Goal: Transaction & Acquisition: Book appointment/travel/reservation

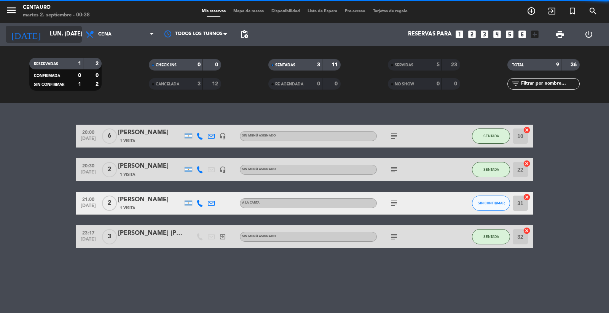
click at [46, 35] on input "lun. [DATE]" at bounding box center [83, 34] width 74 height 14
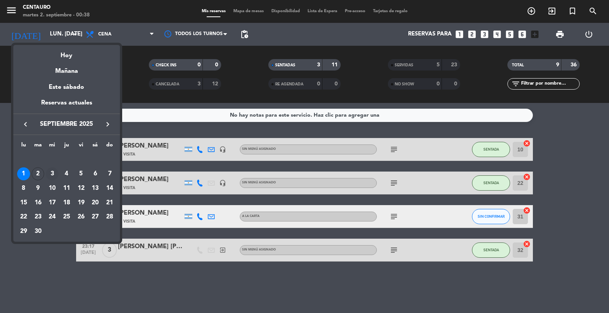
click at [52, 174] on div "3" at bounding box center [52, 173] width 13 height 13
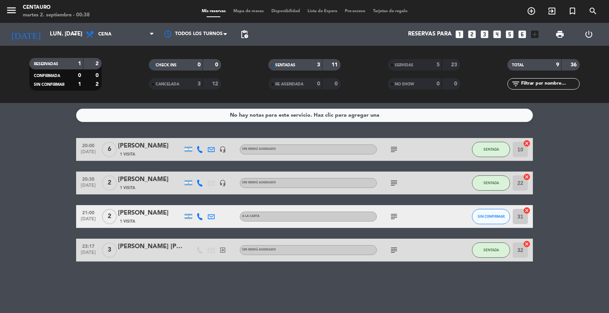
type input "mié. [DATE]"
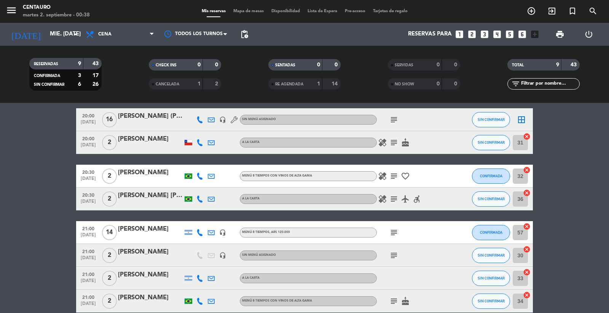
scroll to position [16, 0]
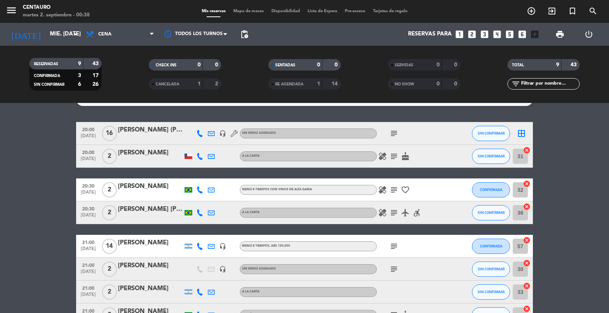
click at [235, 10] on span "Mapa de mesas" at bounding box center [249, 11] width 38 height 4
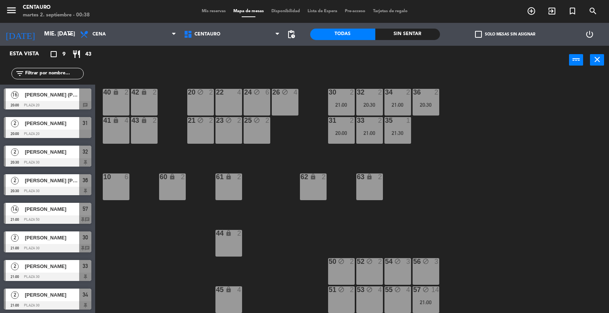
click at [111, 103] on div "40 lock 2" at bounding box center [116, 102] width 27 height 27
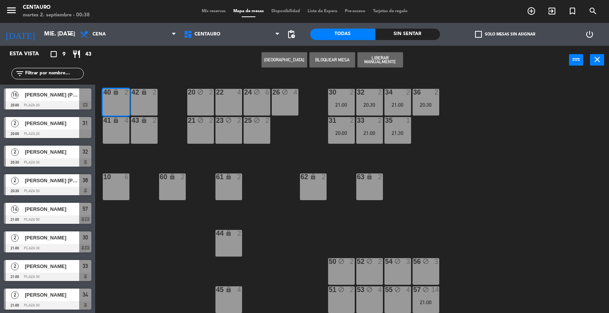
click at [296, 56] on button "[GEOGRAPHIC_DATA]" at bounding box center [285, 59] width 46 height 15
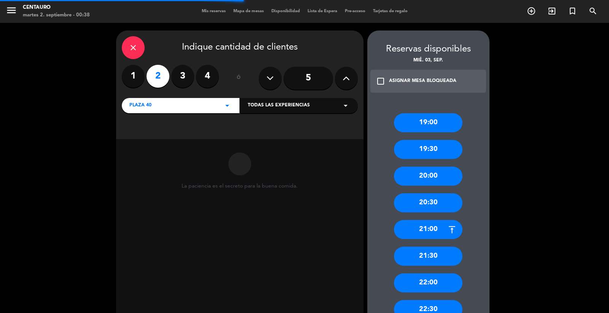
click at [210, 72] on label "4" at bounding box center [207, 76] width 23 height 23
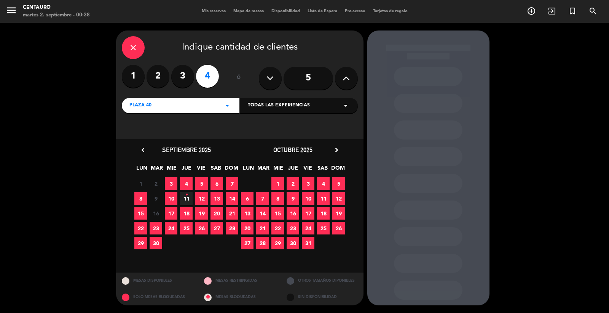
click at [334, 78] on div "5" at bounding box center [308, 78] width 99 height 27
click at [335, 78] on button at bounding box center [346, 78] width 23 height 23
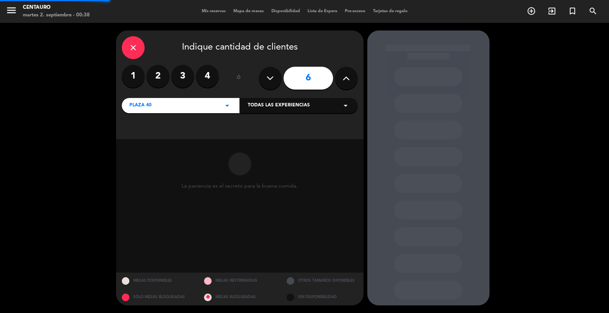
click at [340, 78] on button at bounding box center [346, 78] width 23 height 23
type input "8"
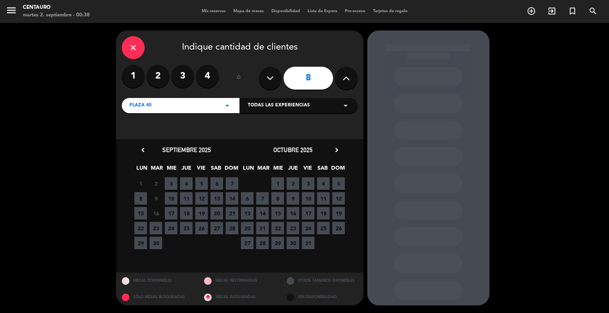
click at [133, 46] on icon "close" at bounding box center [133, 47] width 9 height 9
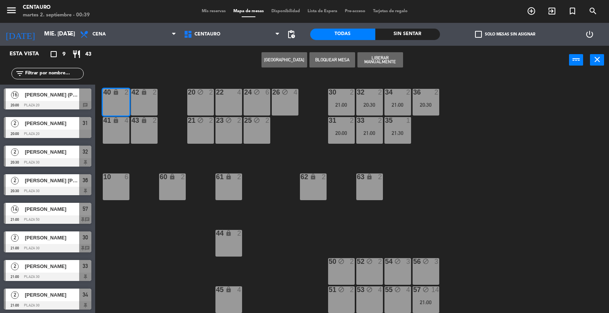
click at [280, 56] on button "[GEOGRAPHIC_DATA]" at bounding box center [285, 59] width 46 height 15
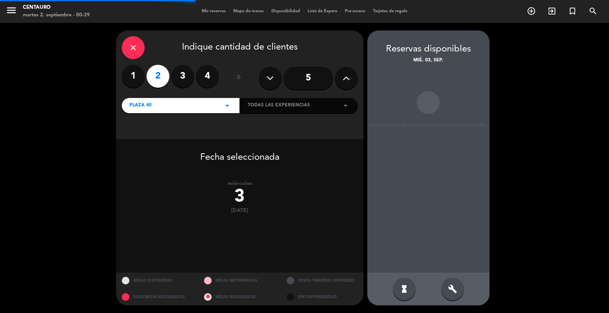
drag, startPoint x: 325, startPoint y: 75, endPoint x: 344, endPoint y: 77, distance: 18.3
click at [328, 75] on input "5" at bounding box center [309, 78] width 50 height 23
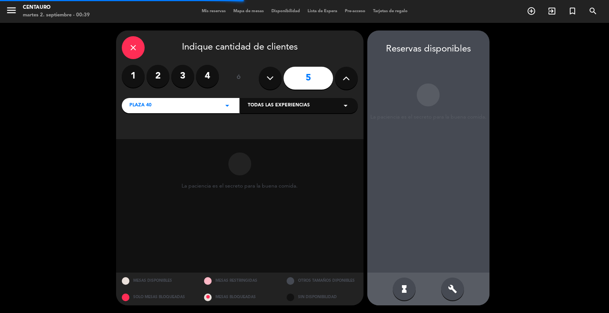
click at [344, 77] on icon at bounding box center [346, 77] width 7 height 11
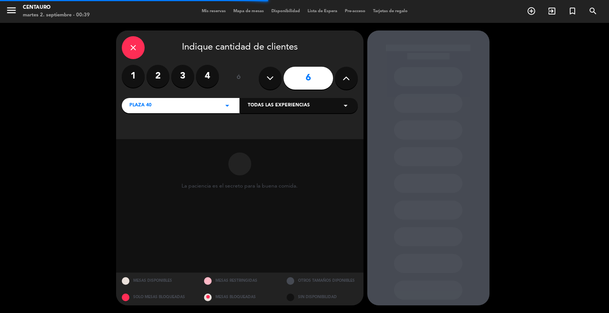
click at [344, 77] on icon at bounding box center [346, 77] width 7 height 11
type input "8"
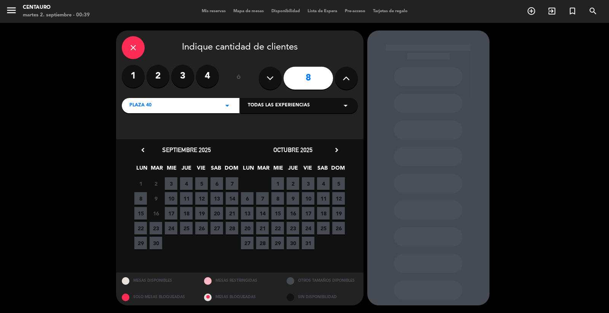
click at [175, 183] on span "3" at bounding box center [171, 183] width 13 height 13
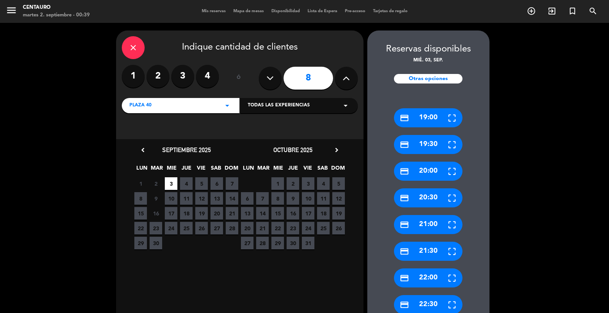
click at [426, 173] on div "credit_card 20:00" at bounding box center [428, 170] width 69 height 19
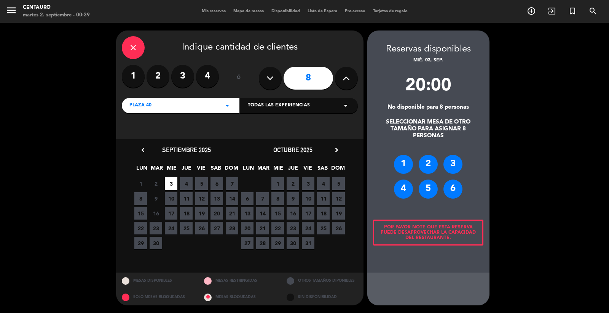
click at [431, 67] on div "20:00 No disponible para 8 personas SELECCIONAR MESA DE OTRO TAMAÑO PARA ASIGNA…" at bounding box center [429, 168] width 122 height 208
click at [136, 49] on icon "close" at bounding box center [133, 47] width 9 height 9
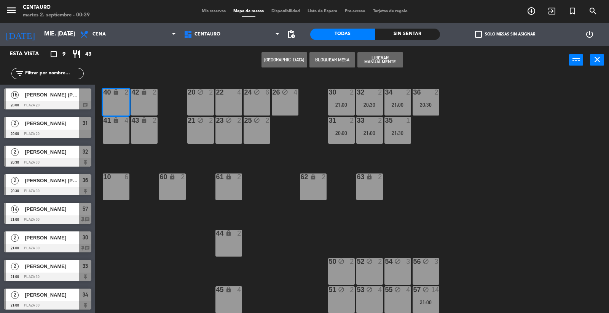
click at [112, 97] on div "40 lock 2" at bounding box center [116, 102] width 27 height 27
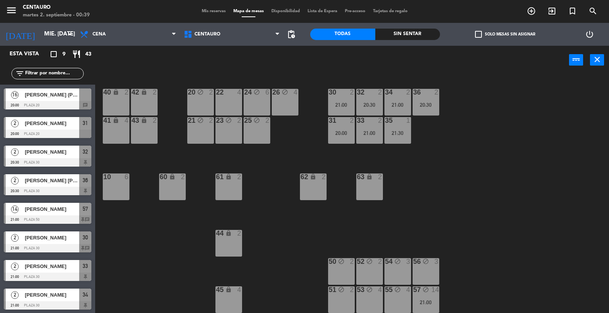
click at [126, 91] on div "42" at bounding box center [131, 92] width 13 height 7
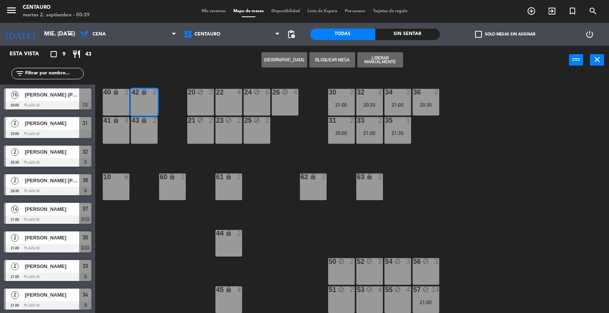
click at [108, 97] on div "40 lock 2" at bounding box center [116, 102] width 27 height 27
click at [293, 58] on button "[GEOGRAPHIC_DATA]" at bounding box center [285, 59] width 46 height 15
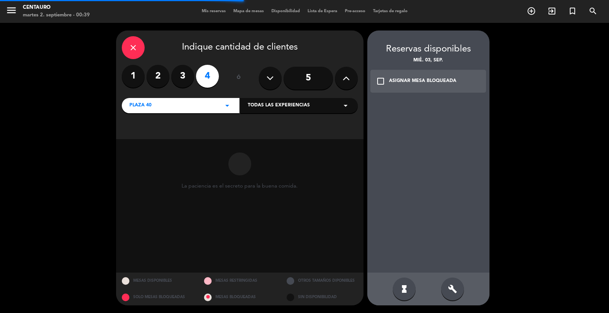
click at [343, 80] on icon at bounding box center [346, 77] width 7 height 11
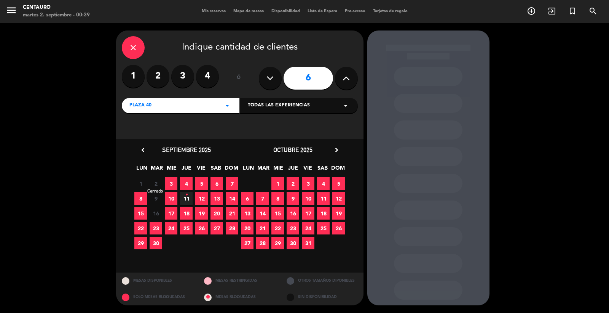
click at [158, 182] on span "2" at bounding box center [156, 183] width 13 height 13
click at [171, 181] on span "3" at bounding box center [171, 183] width 13 height 13
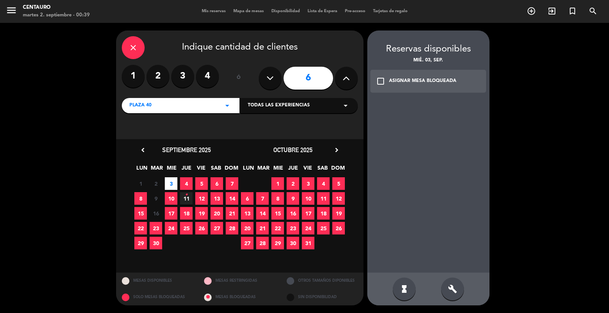
click at [123, 50] on div "close" at bounding box center [133, 47] width 23 height 23
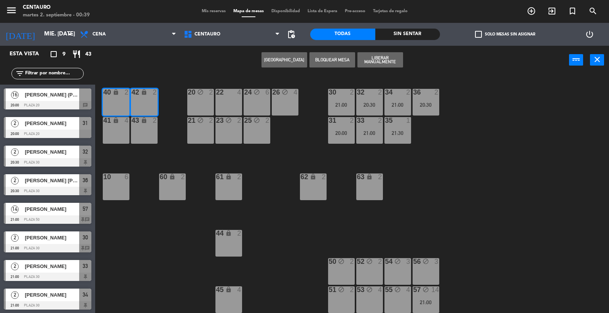
click at [117, 103] on div "40 lock 2" at bounding box center [116, 102] width 27 height 27
click at [160, 93] on div "2" at bounding box center [156, 92] width 13 height 7
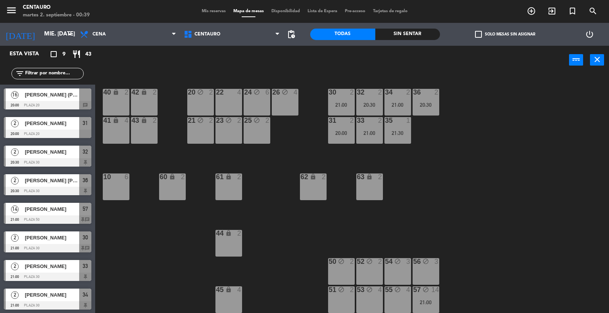
click at [103, 103] on div "40 lock 2" at bounding box center [116, 102] width 27 height 27
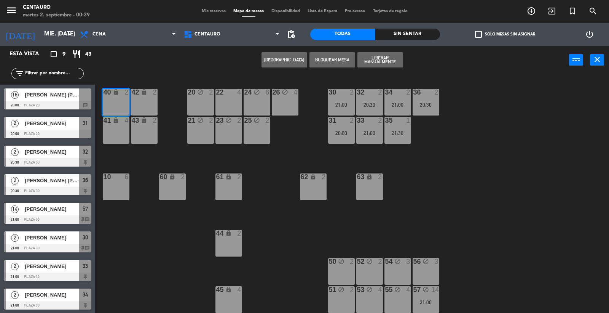
click at [278, 62] on button "[GEOGRAPHIC_DATA]" at bounding box center [285, 59] width 46 height 15
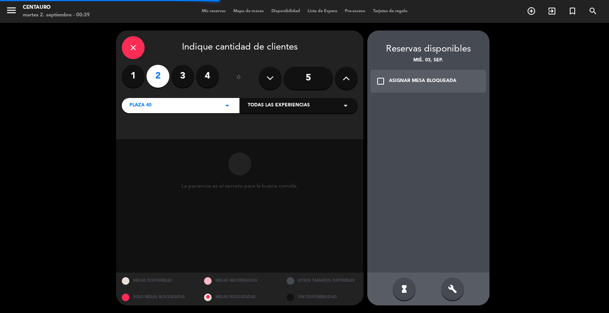
click at [345, 75] on icon at bounding box center [346, 77] width 7 height 11
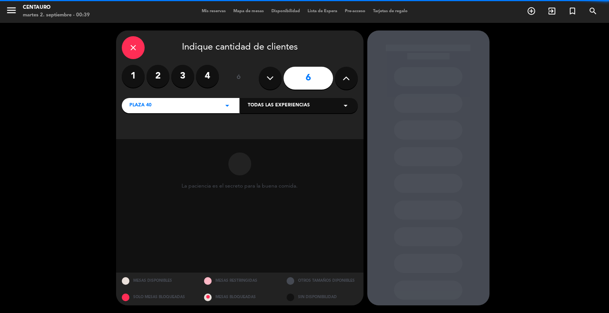
click at [344, 75] on icon at bounding box center [346, 77] width 7 height 11
type input "8"
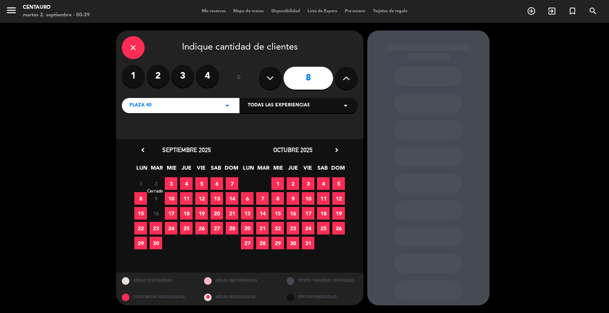
click at [162, 185] on span "2" at bounding box center [156, 183] width 13 height 13
click at [169, 183] on span "3" at bounding box center [171, 183] width 13 height 13
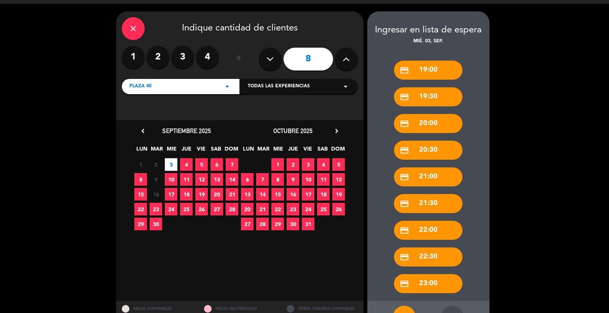
scroll to position [47, 0]
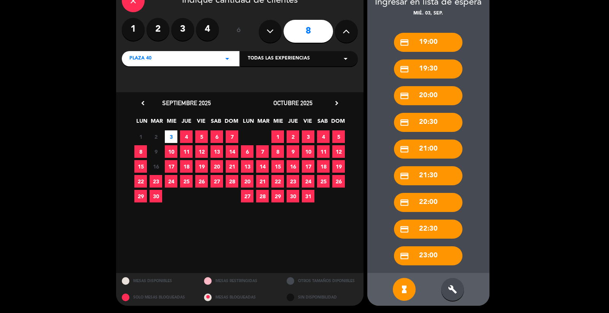
drag, startPoint x: 454, startPoint y: 299, endPoint x: 454, endPoint y: 291, distance: 7.6
click at [454, 298] on div "build" at bounding box center [452, 289] width 23 height 23
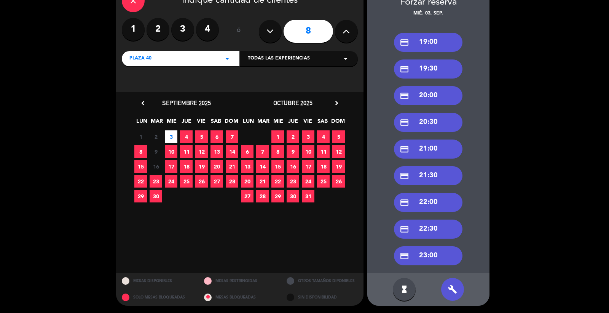
click at [435, 118] on div "credit_card 20:30" at bounding box center [428, 122] width 69 height 19
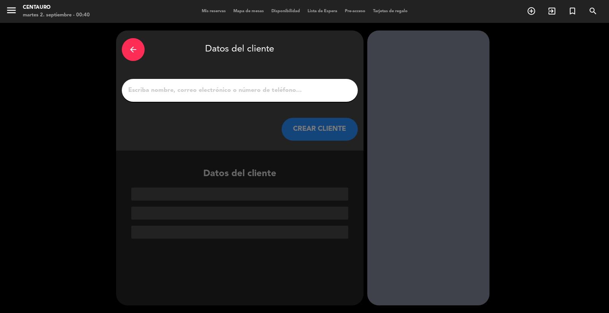
click at [262, 91] on input "1" at bounding box center [240, 90] width 225 height 11
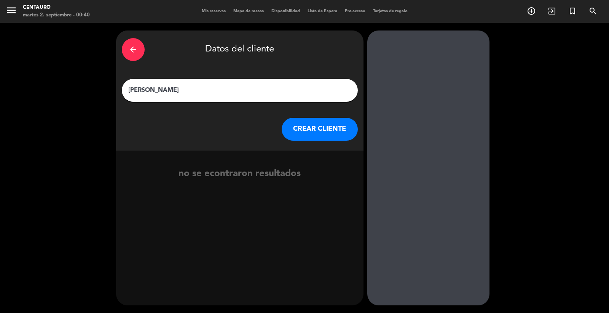
type input "[PERSON_NAME]"
click at [301, 125] on button "CREAR CLIENTE" at bounding box center [320, 129] width 76 height 23
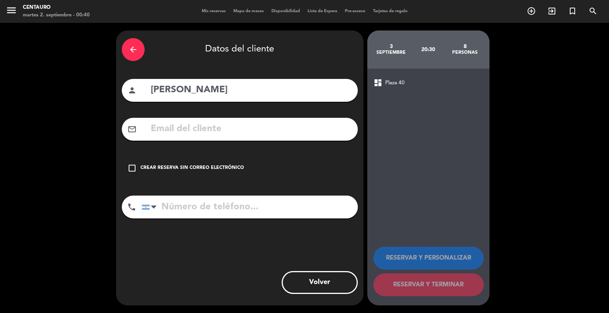
click at [178, 210] on input "tel" at bounding box center [250, 206] width 216 height 23
type input "[PHONE_NUMBER]"
click at [213, 131] on input "text" at bounding box center [251, 129] width 202 height 16
click at [175, 171] on div "Crear reserva sin correo electrónico" at bounding box center [193, 168] width 104 height 8
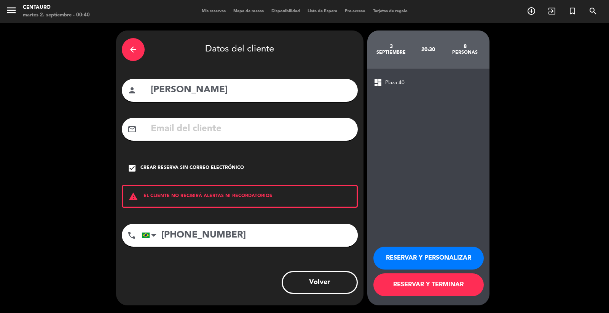
click at [184, 139] on div "mail_outline" at bounding box center [240, 129] width 236 height 23
click at [434, 250] on button "RESERVAR Y PERSONALIZAR" at bounding box center [429, 257] width 110 height 23
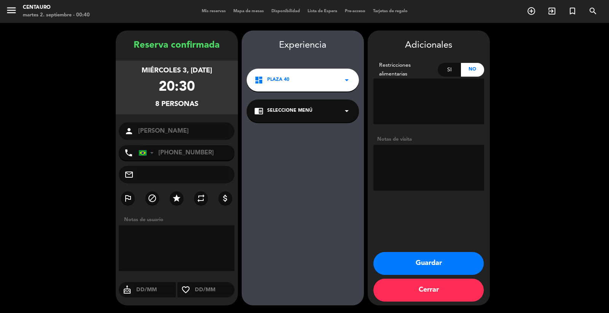
click at [320, 115] on div "chrome_reader_mode Seleccione Menú arrow_drop_down" at bounding box center [303, 110] width 112 height 23
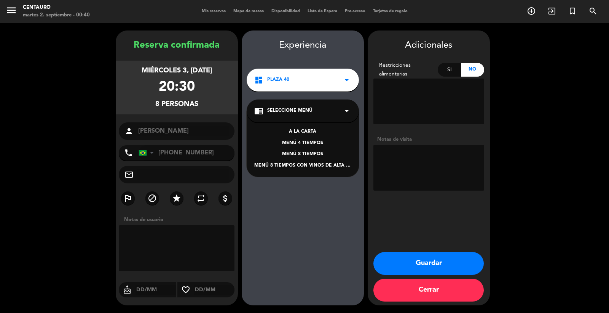
drag, startPoint x: 318, startPoint y: 151, endPoint x: 364, endPoint y: 162, distance: 47.4
click at [319, 151] on div "MENÚ 8 TIEMPOS" at bounding box center [302, 154] width 97 height 8
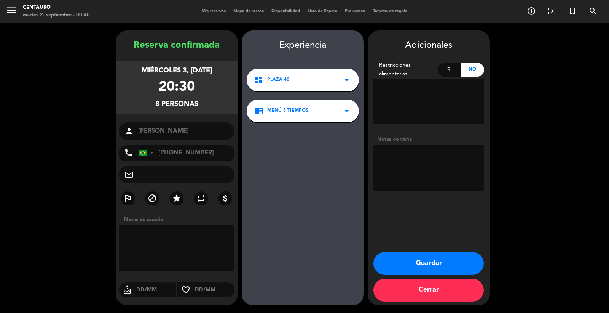
drag, startPoint x: 417, startPoint y: 172, endPoint x: 412, endPoint y: 171, distance: 5.1
click at [416, 171] on textarea at bounding box center [429, 168] width 111 height 46
type textarea "sin restricciones"
click at [427, 257] on button "Guardar" at bounding box center [429, 263] width 110 height 23
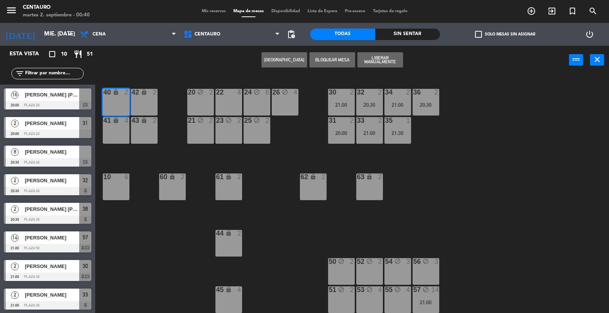
click at [475, 108] on div "20 block 2 22 4 24 block 6 26 block 4 40 lock 2 42 lock 2 30 2 21:00 34 2 21:00…" at bounding box center [355, 194] width 508 height 238
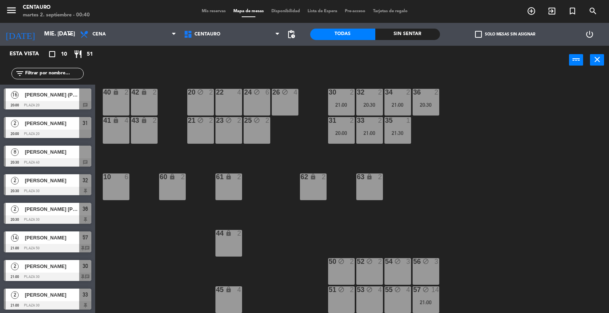
click at [211, 13] on span "Mis reservas" at bounding box center [214, 11] width 32 height 4
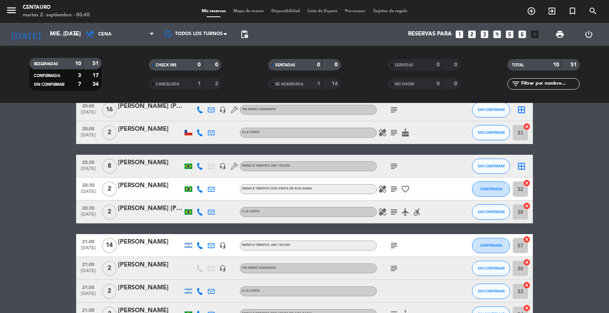
scroll to position [39, 0]
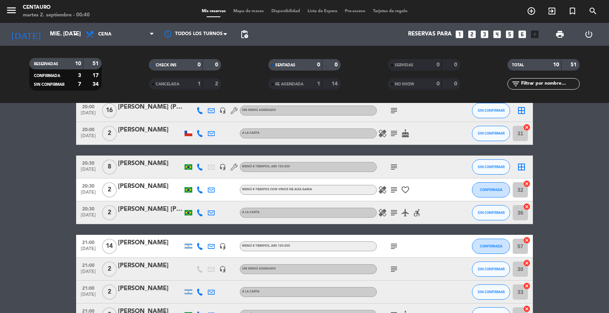
click at [527, 166] on div "border_all" at bounding box center [521, 166] width 23 height 22
click at [519, 164] on icon "border_all" at bounding box center [521, 166] width 9 height 9
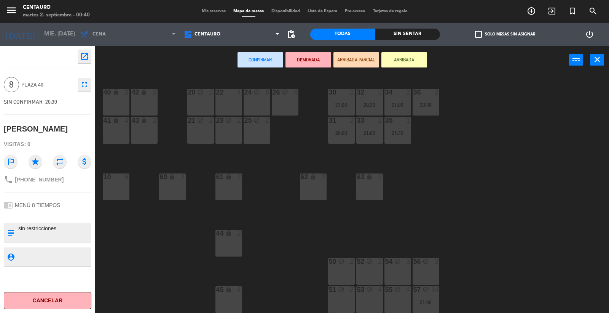
click at [115, 97] on div "40 lock 2" at bounding box center [116, 102] width 27 height 27
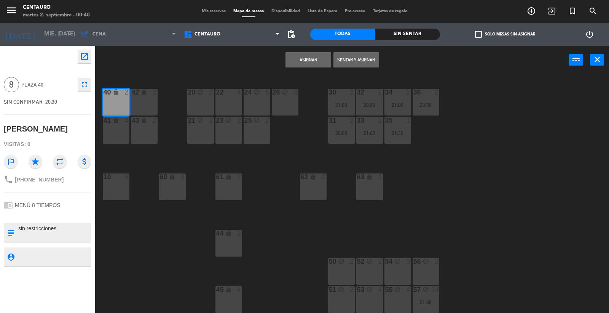
click at [326, 59] on button "Asignar" at bounding box center [309, 59] width 46 height 15
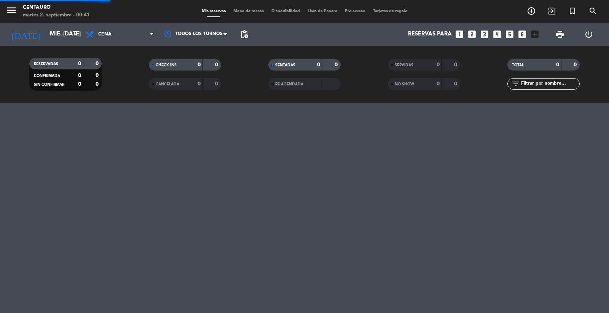
click at [489, 188] on div "menu Centauro martes 2. septiembre - 00:41 Mis reservas Mapa de mesas Disponibi…" at bounding box center [304, 156] width 609 height 313
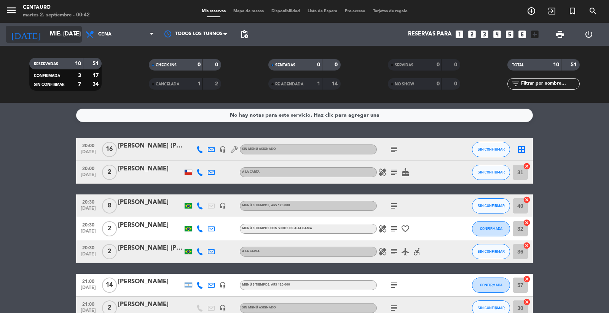
click at [46, 34] on input "mié. [DATE]" at bounding box center [83, 34] width 74 height 14
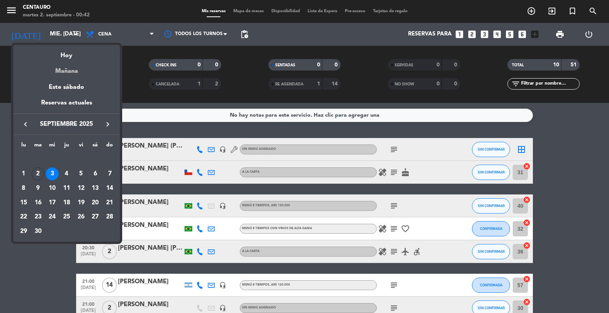
click at [74, 62] on div "Mañana" at bounding box center [66, 69] width 107 height 16
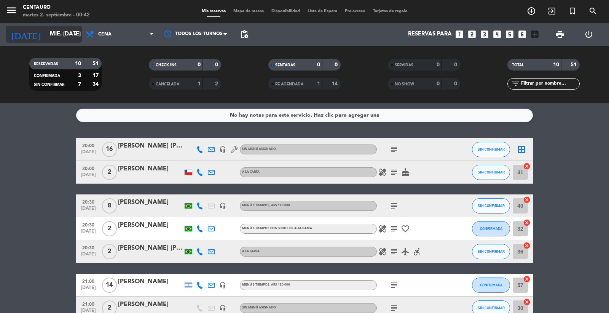
click at [49, 41] on input "mié. [DATE]" at bounding box center [83, 34] width 74 height 14
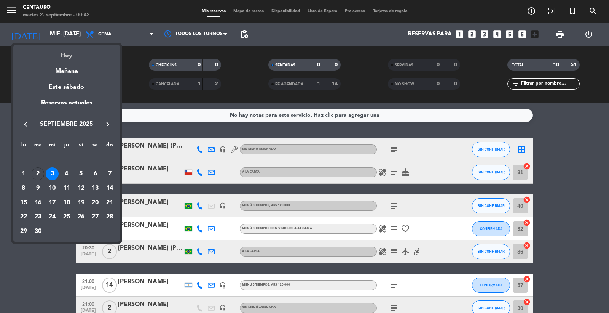
click at [58, 57] on div "Hoy" at bounding box center [66, 53] width 107 height 16
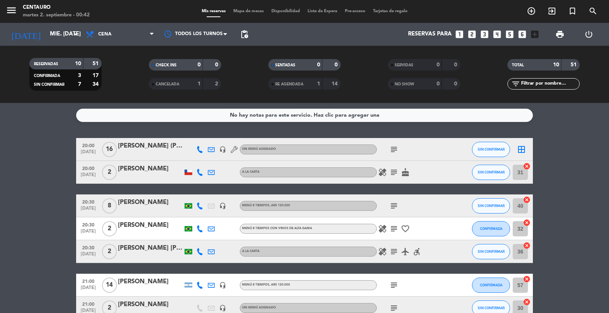
type input "[DATE] sep."
